Goal: Navigation & Orientation: Find specific page/section

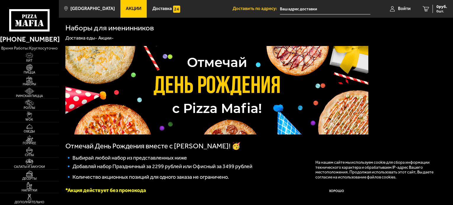
click at [319, 12] on input "text" at bounding box center [325, 9] width 90 height 11
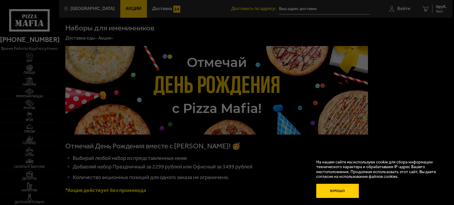
click at [338, 191] on button "Хорошо" at bounding box center [337, 191] width 43 height 14
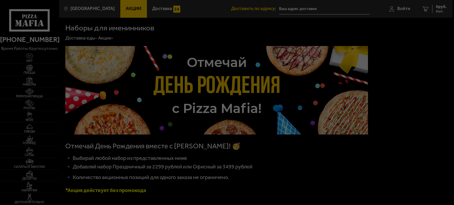
click at [287, 8] on div at bounding box center [227, 102] width 454 height 205
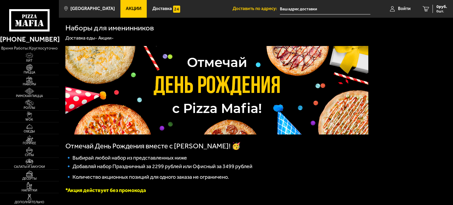
click at [287, 8] on input "text" at bounding box center [325, 9] width 90 height 11
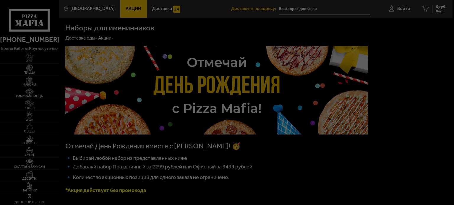
click at [287, 8] on div at bounding box center [227, 102] width 454 height 205
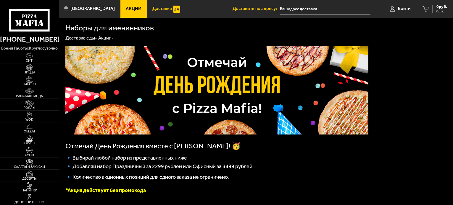
click at [156, 9] on span "Доставка" at bounding box center [162, 9] width 20 height 4
